Goal: Task Accomplishment & Management: Use online tool/utility

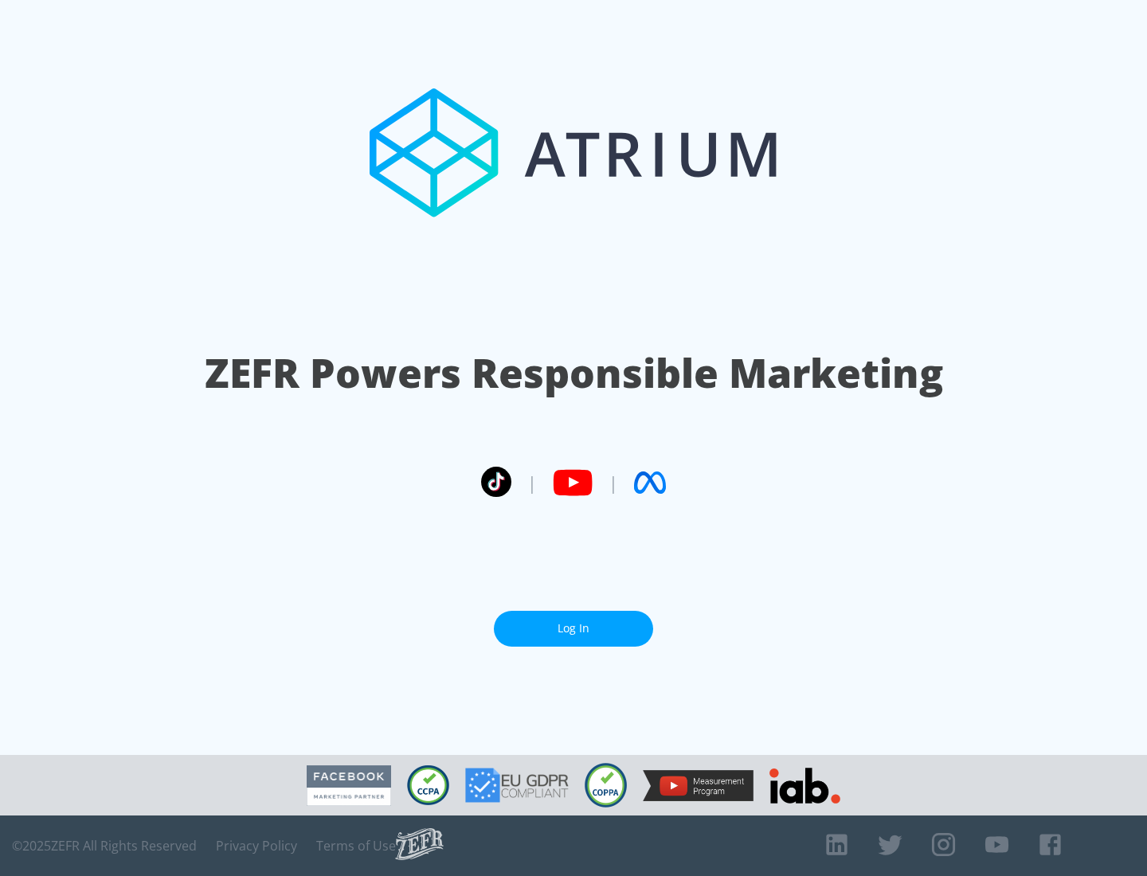
click at [573, 622] on link "Log In" at bounding box center [573, 629] width 159 height 36
